Goal: Transaction & Acquisition: Book appointment/travel/reservation

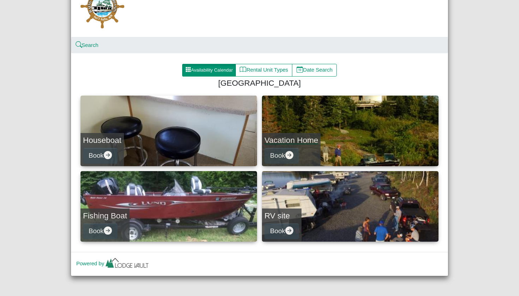
scroll to position [41, 0]
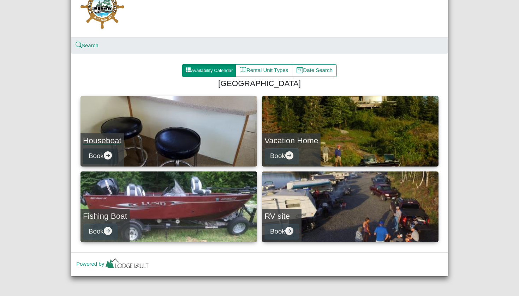
click at [107, 155] on icon "arrow right circle fill" at bounding box center [108, 155] width 8 height 8
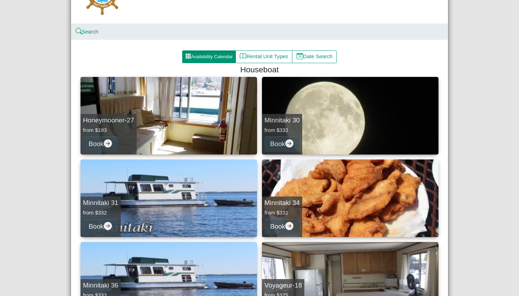
scroll to position [55, 0]
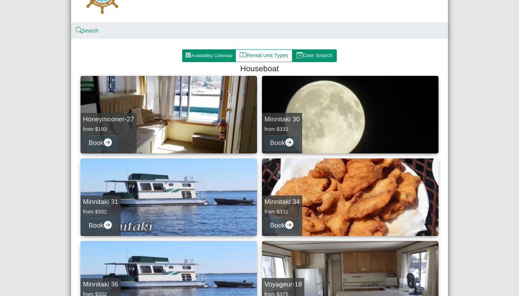
click at [318, 53] on button "Date Search" at bounding box center [314, 55] width 45 height 13
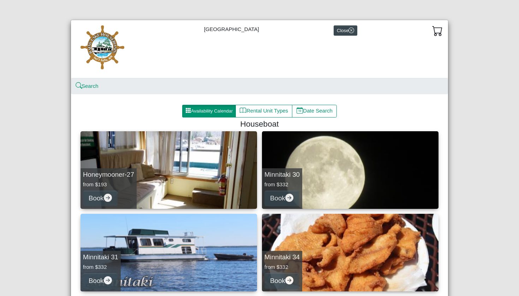
select select "*"
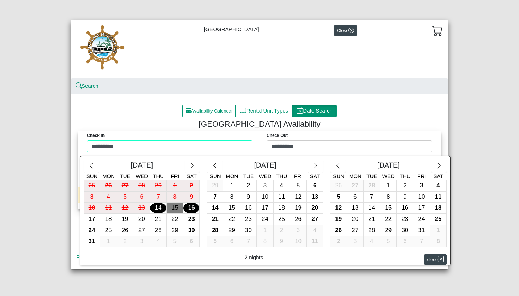
click at [211, 149] on div "Check in ********* Check Out ********* [DATE] Sun Mon Tue Wed Thu Fri Sat 25 26…" at bounding box center [259, 143] width 359 height 25
click at [192, 217] on div "23" at bounding box center [191, 219] width 16 height 11
type input "*********"
click at [109, 228] on div "25" at bounding box center [108, 230] width 16 height 11
type input "*********"
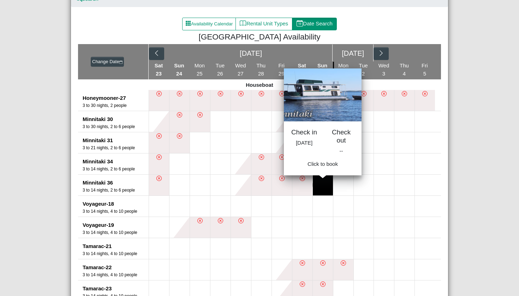
scroll to position [87, 0]
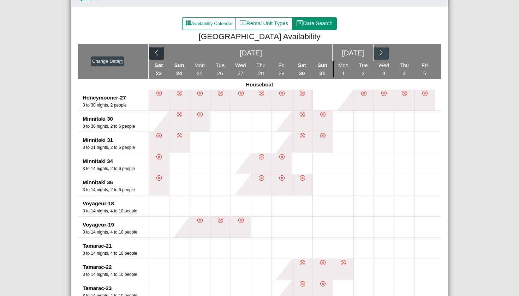
click at [154, 53] on icon "chevron left" at bounding box center [156, 52] width 7 height 7
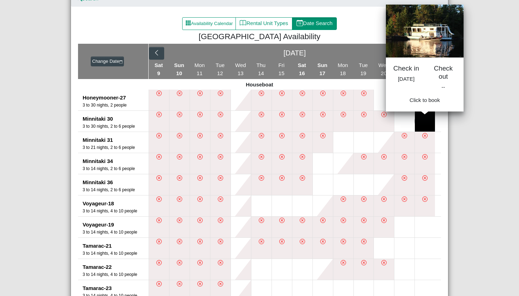
click at [426, 119] on button at bounding box center [425, 121] width 20 height 21
click at [424, 118] on button at bounding box center [425, 121] width 20 height 21
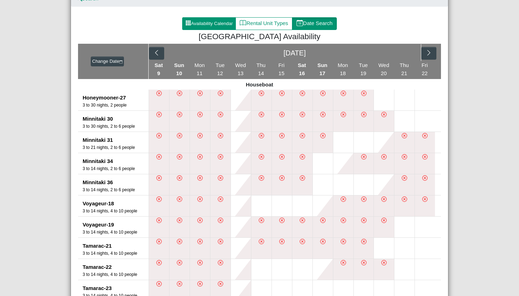
click at [220, 22] on button "Availability Calendar" at bounding box center [209, 23] width 54 height 13
click at [318, 22] on button "Date Search" at bounding box center [314, 23] width 45 height 13
select select "*"
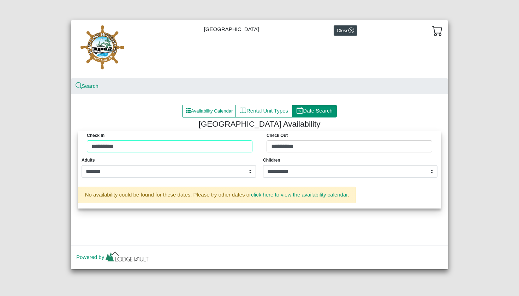
click at [182, 146] on div "Check in ********* Check Out *********" at bounding box center [259, 143] width 359 height 25
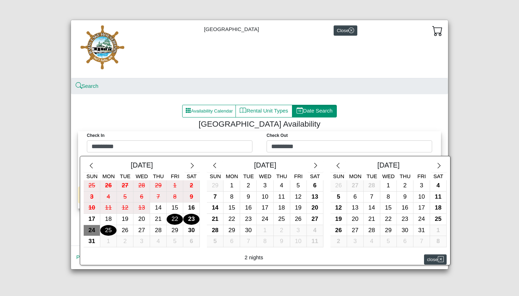
click at [175, 218] on div "22" at bounding box center [175, 219] width 16 height 11
type input "*********"
click at [109, 228] on div "25" at bounding box center [108, 230] width 16 height 11
type input "*********"
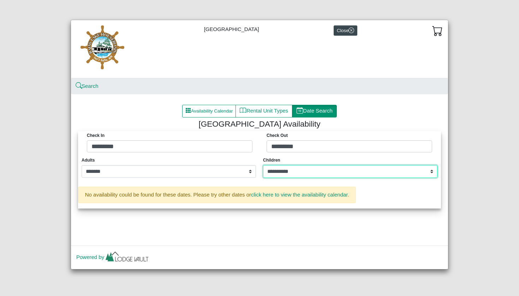
select select "*"
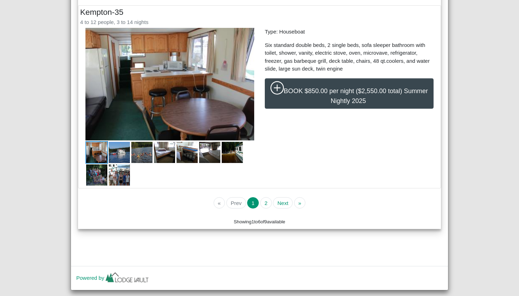
scroll to position [1583, 0]
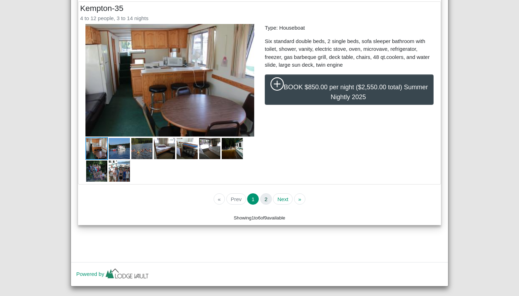
click at [264, 198] on button "2" at bounding box center [266, 198] width 12 height 11
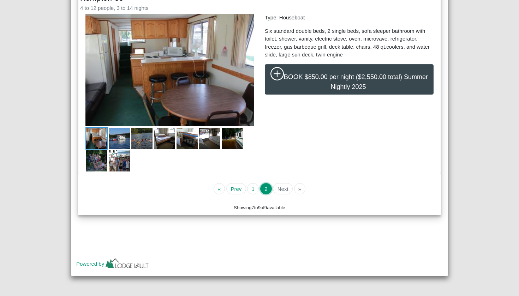
scroll to position [1593, 0]
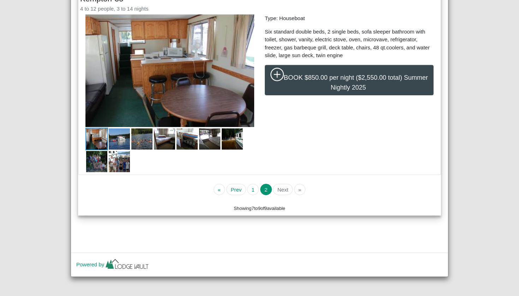
click at [280, 189] on li "Next" at bounding box center [282, 189] width 21 height 11
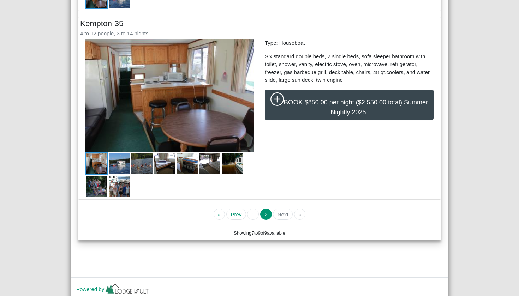
scroll to position [1559, 0]
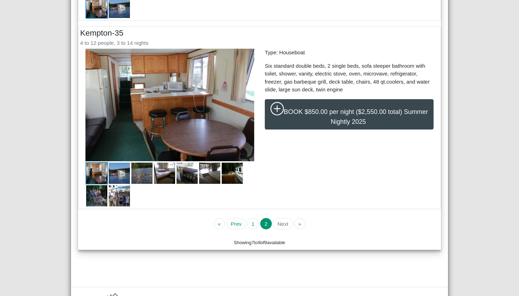
click at [101, 170] on img at bounding box center [96, 173] width 23 height 23
click at [117, 171] on img at bounding box center [119, 173] width 23 height 23
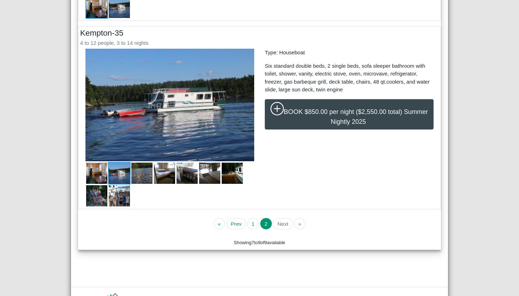
click at [140, 173] on img at bounding box center [142, 173] width 23 height 23
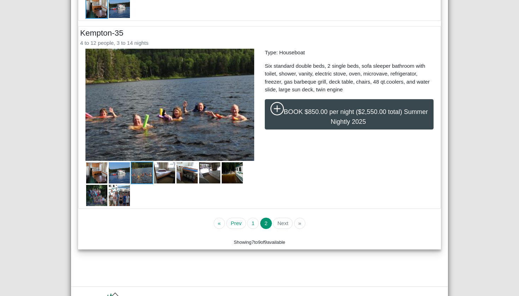
click at [160, 173] on img at bounding box center [164, 173] width 23 height 23
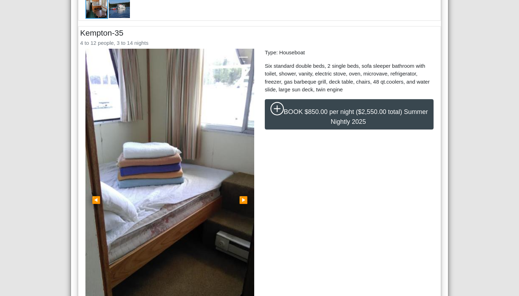
click at [243, 198] on span "▶" at bounding box center [243, 200] width 9 height 8
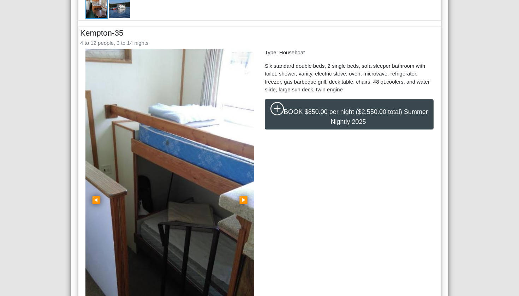
click at [243, 198] on span "▶" at bounding box center [243, 200] width 9 height 8
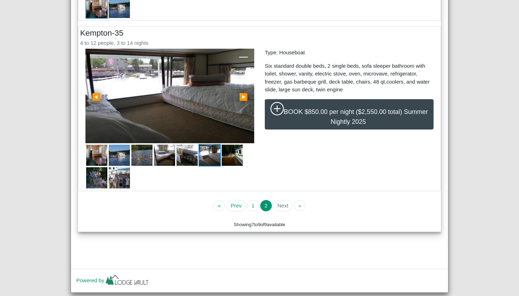
click at [243, 198] on div "« Prev 1 2 Next »" at bounding box center [260, 209] width 292 height 24
